Goal: Find specific page/section: Find specific page/section

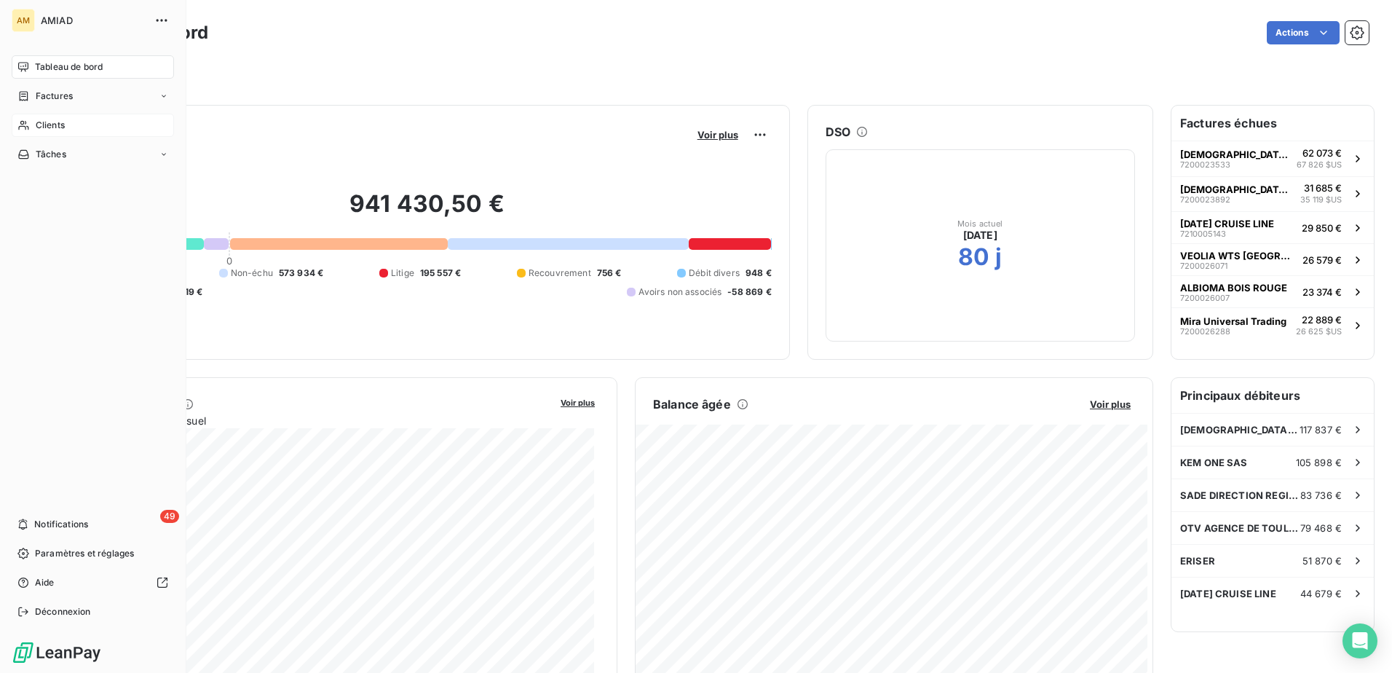
click at [82, 127] on div "Clients" at bounding box center [93, 125] width 162 height 23
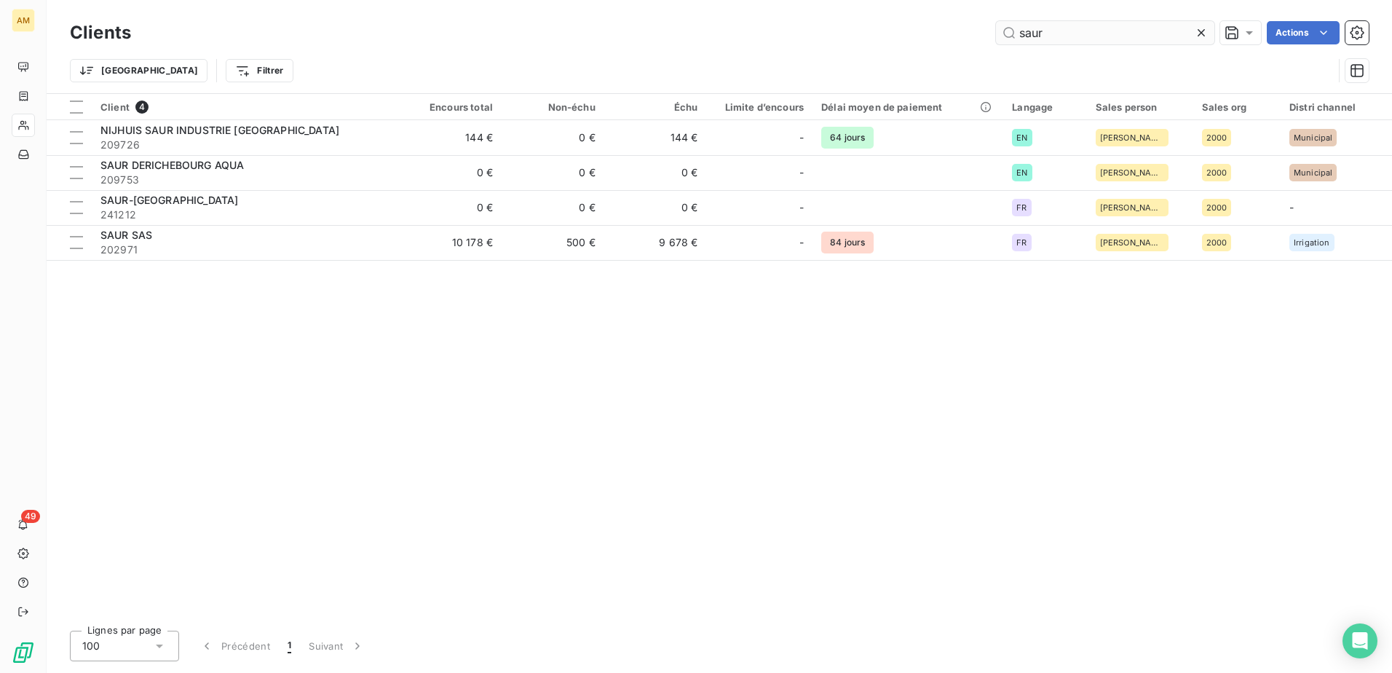
click at [1135, 31] on input "saur" at bounding box center [1105, 32] width 218 height 23
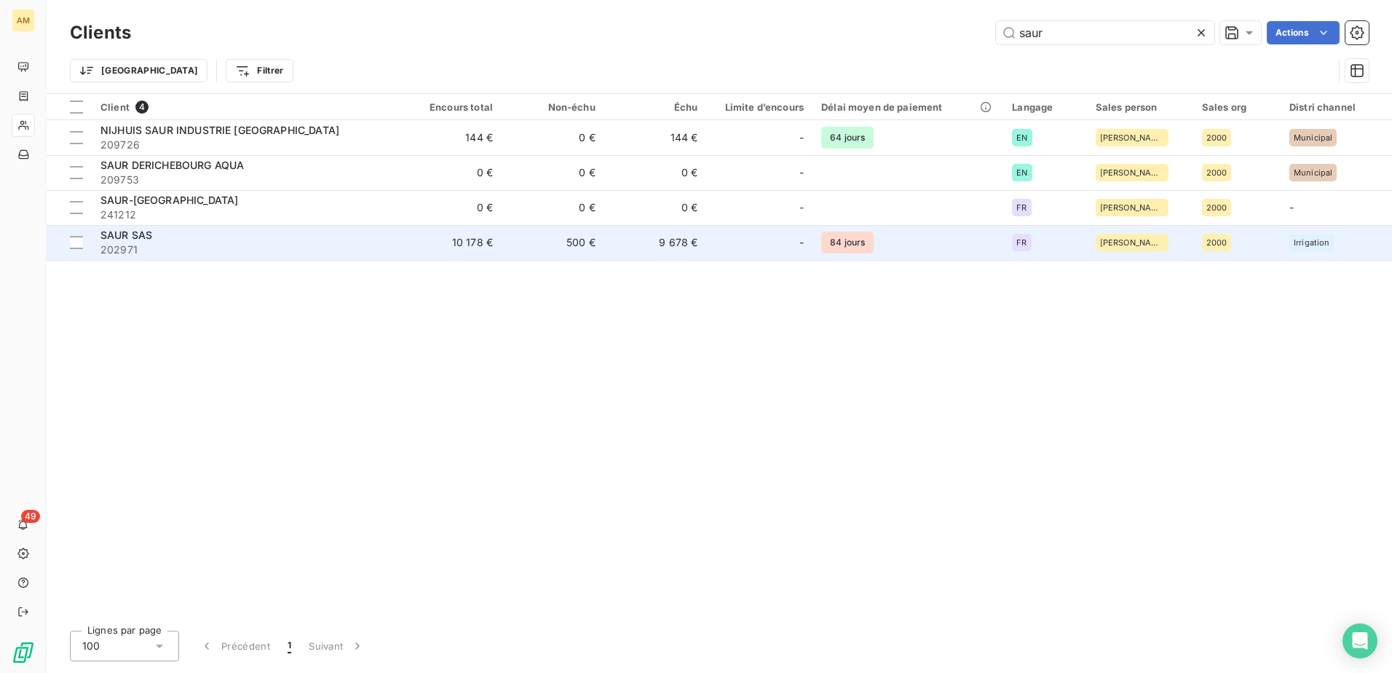
click at [169, 239] on div "SAUR SAS" at bounding box center [245, 235] width 290 height 15
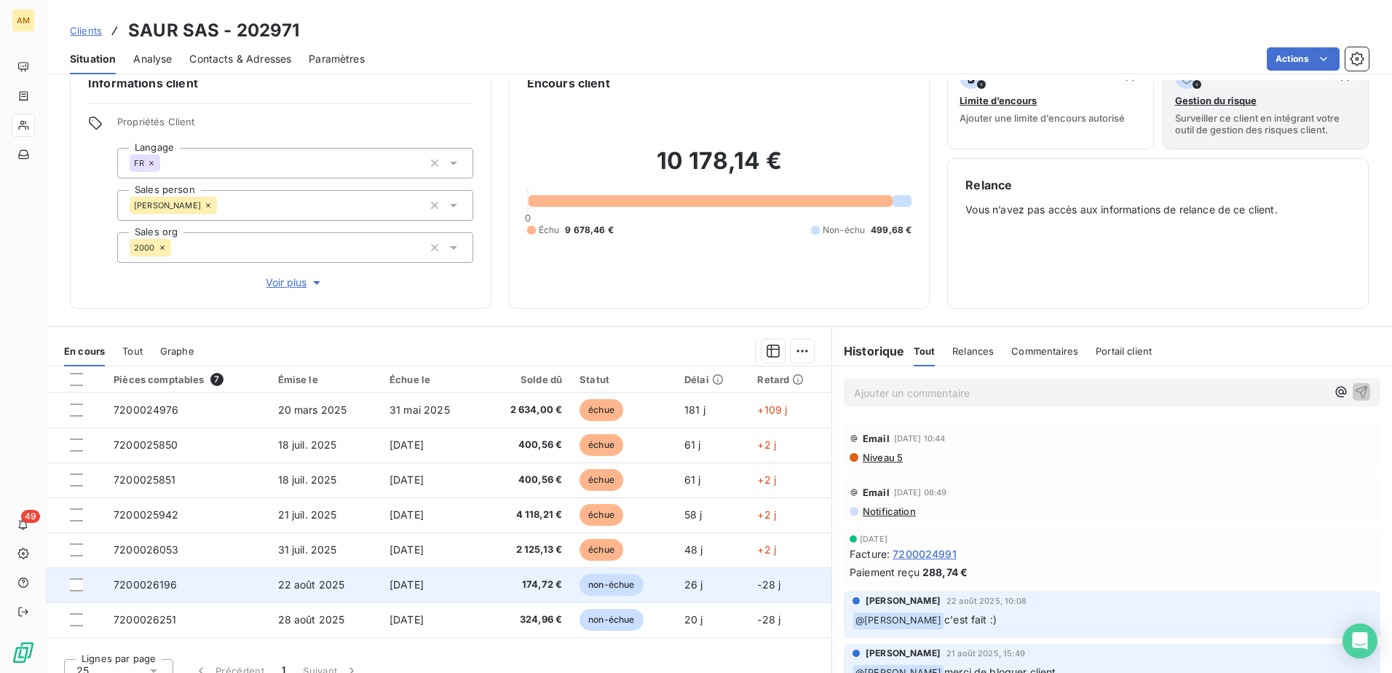
scroll to position [50, 0]
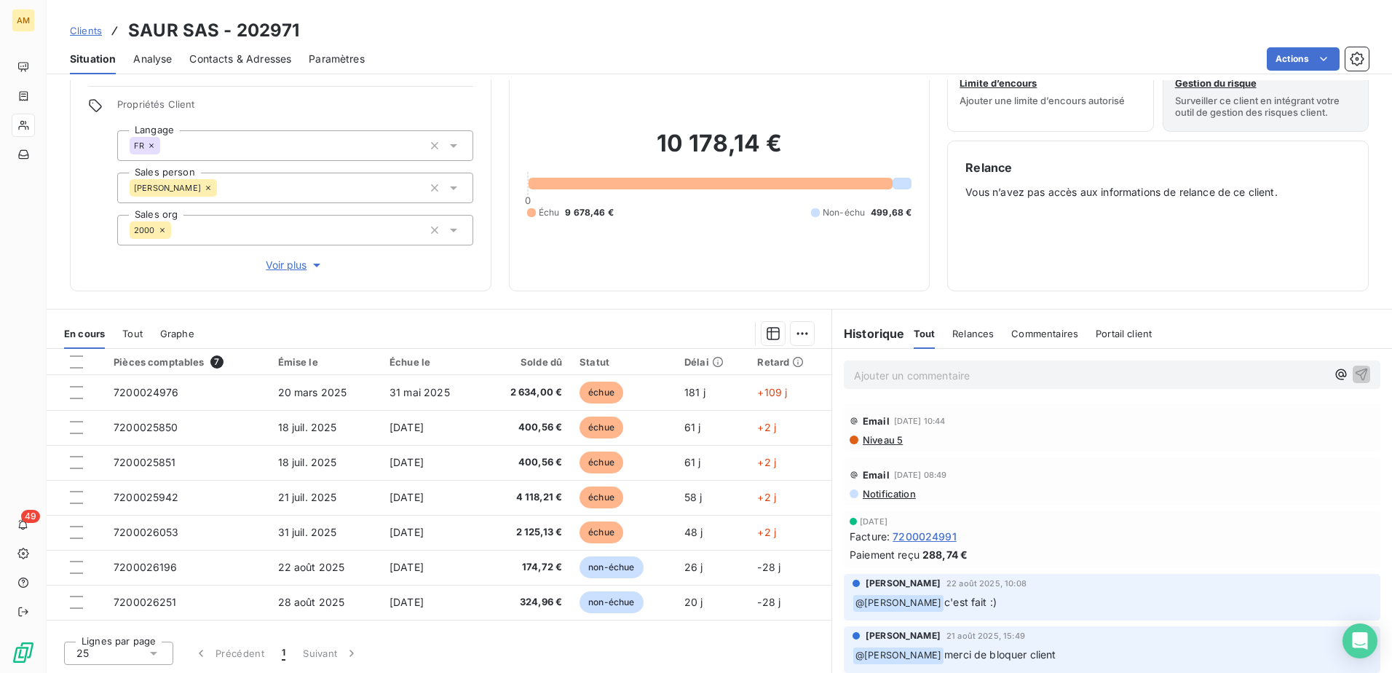
click at [911, 370] on p "Ajouter un commentaire ﻿" at bounding box center [1090, 375] width 472 height 18
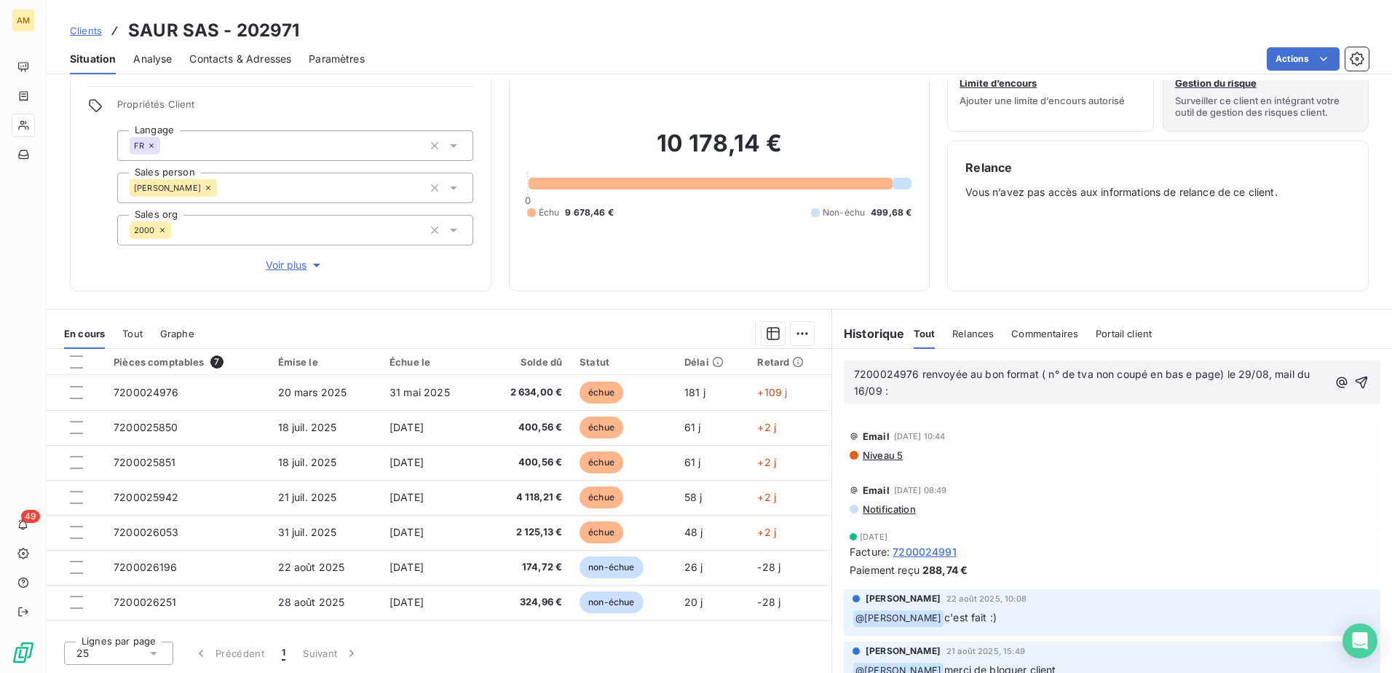
click at [911, 397] on p "7200024976 renvoyée au bon format ( n° de tva non coupé en bas e page) le 29/08…" at bounding box center [1091, 382] width 474 height 33
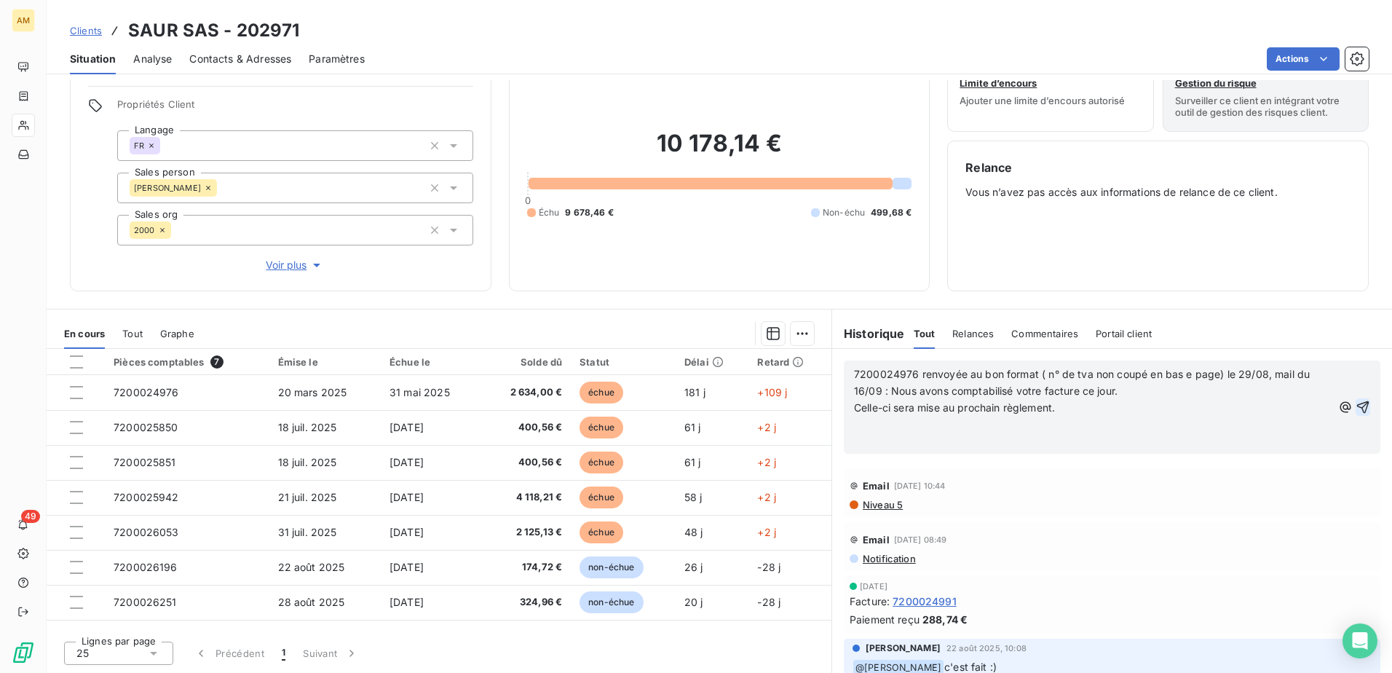
click at [1357, 407] on icon "button" at bounding box center [1363, 407] width 12 height 12
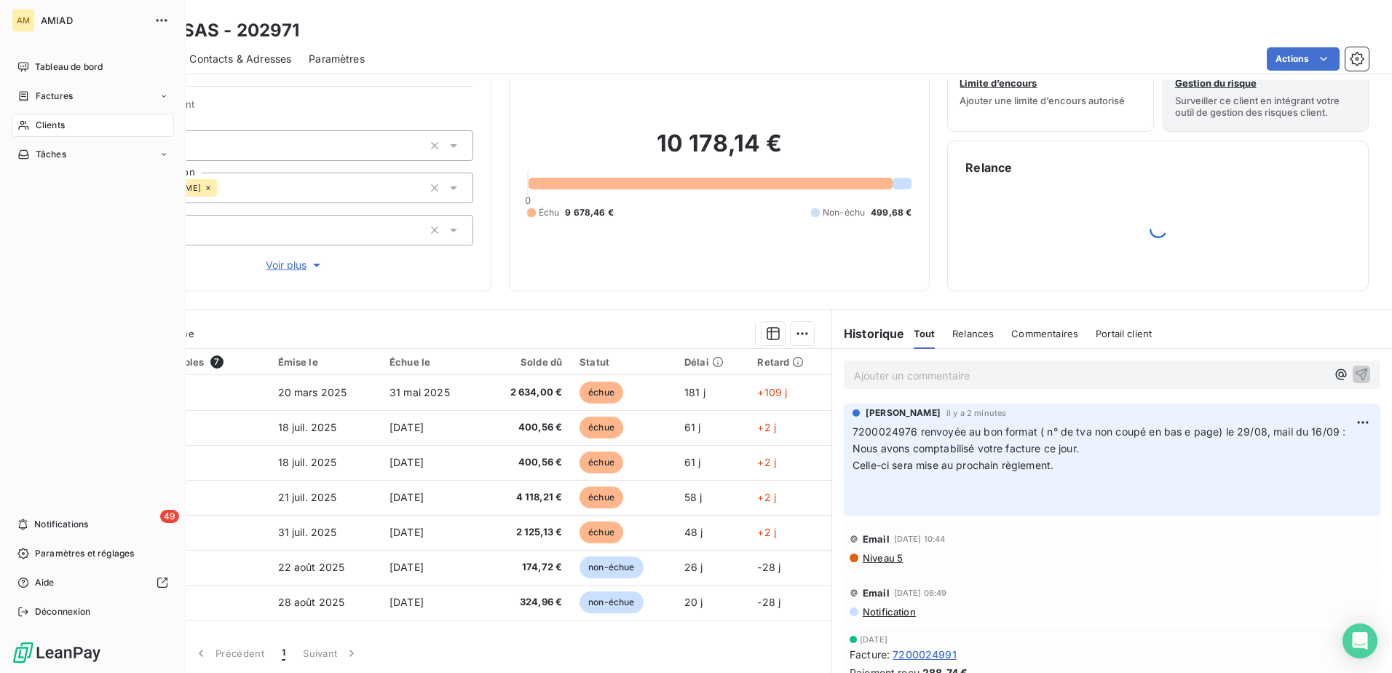
click at [34, 128] on div "Clients" at bounding box center [93, 125] width 162 height 23
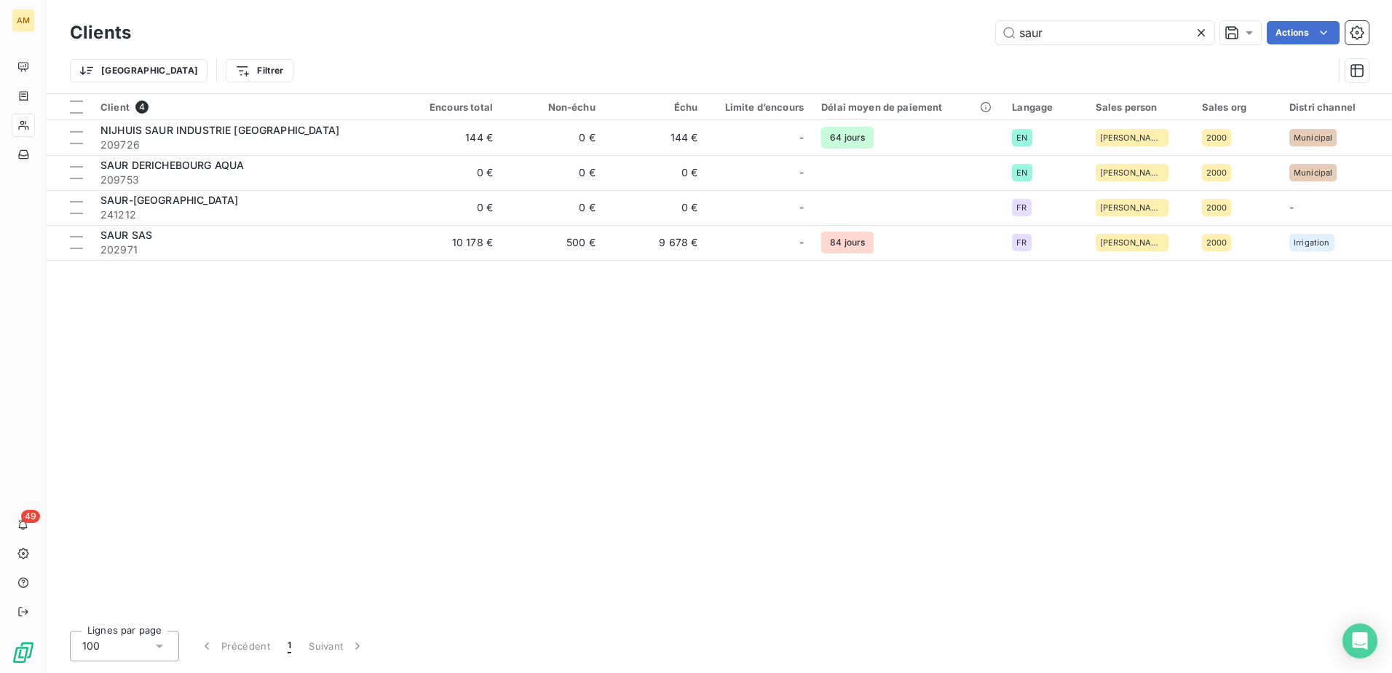
drag, startPoint x: 1047, startPoint y: 33, endPoint x: 961, endPoint y: 35, distance: 85.9
click at [961, 35] on div "saur Actions" at bounding box center [758, 32] width 1220 height 23
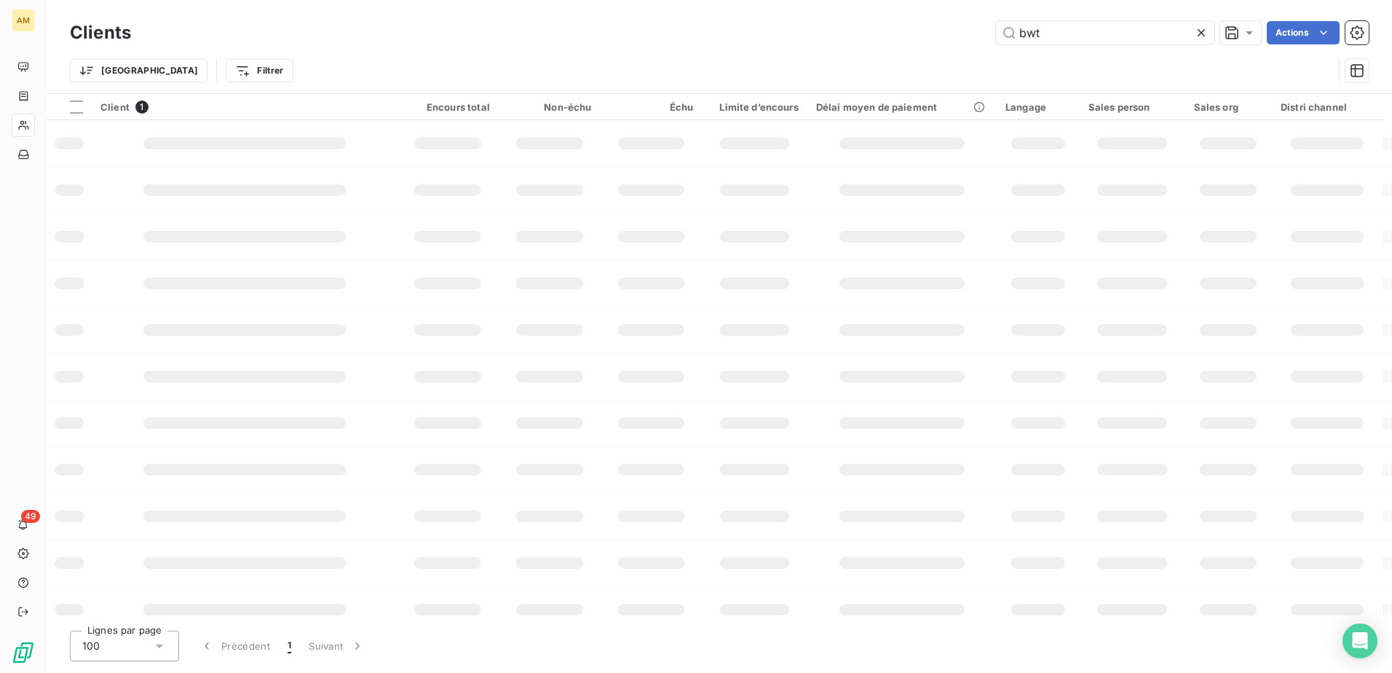
type input "bwt"
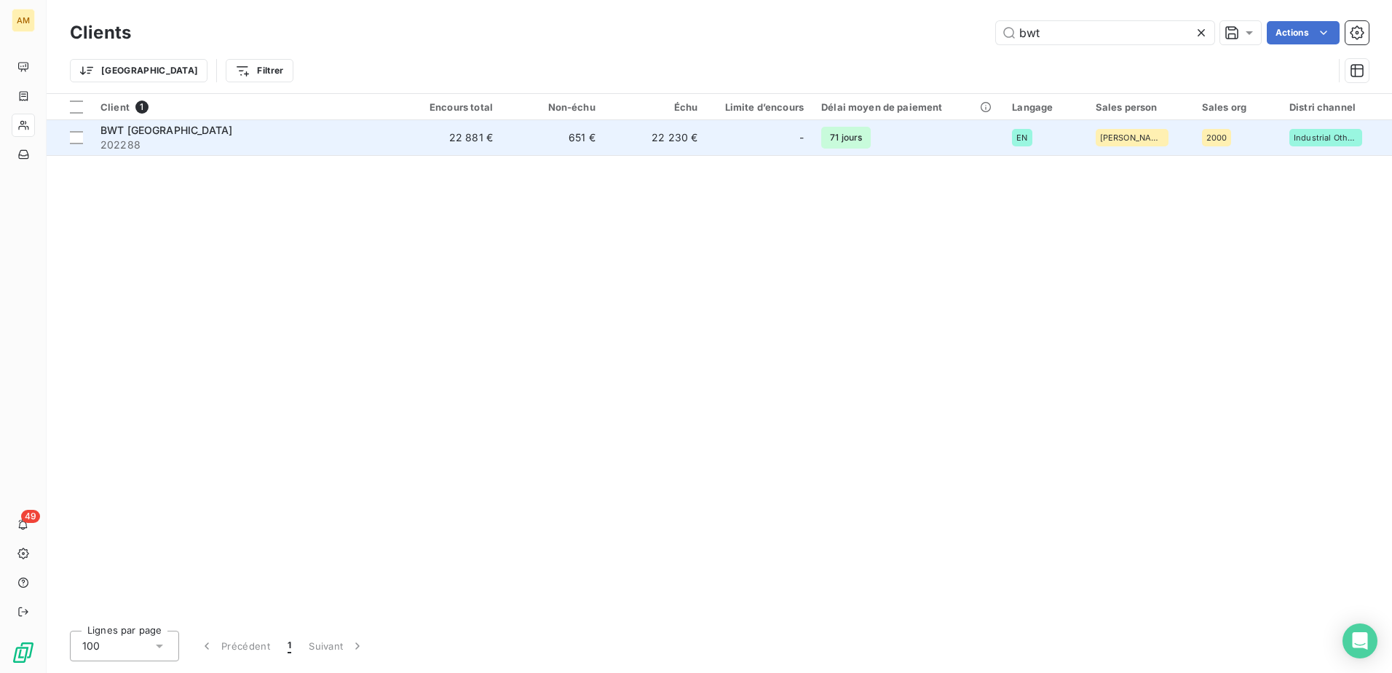
click at [357, 134] on div "BWT [GEOGRAPHIC_DATA]" at bounding box center [245, 130] width 290 height 15
